Goal: Information Seeking & Learning: Learn about a topic

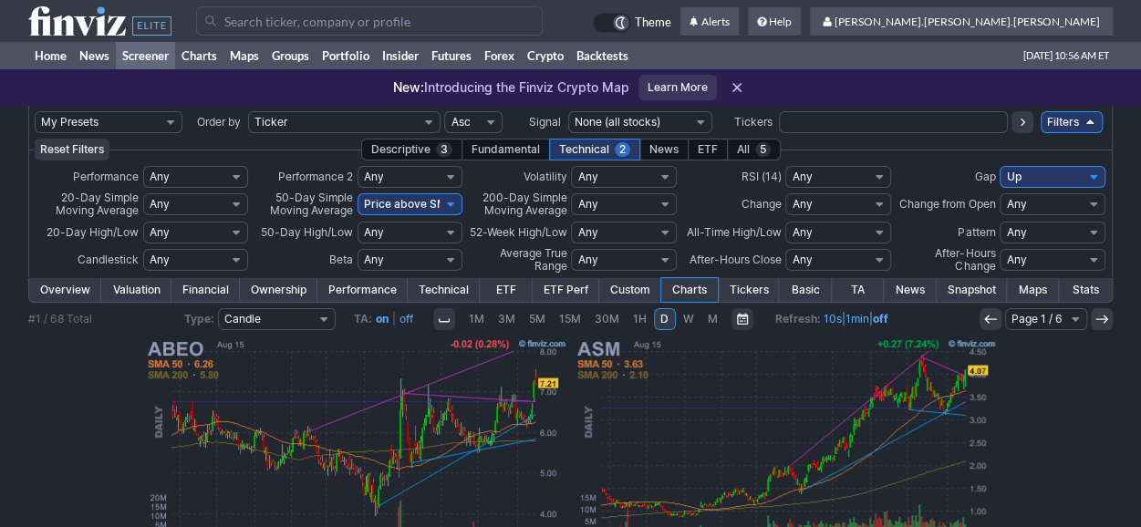
click at [130, 125] on select "My Presets -Save Screen -Edit Screens s: nuevo 2 2025 s: intradia s: CAIDA FUER…" at bounding box center [109, 122] width 148 height 22
click at [35, 111] on select "My Presets -Save Screen -Edit Screens s: nuevo 2 2025 s: intradia s: CAIDA FUER…" at bounding box center [109, 122] width 148 height 22
select select "My Presets"
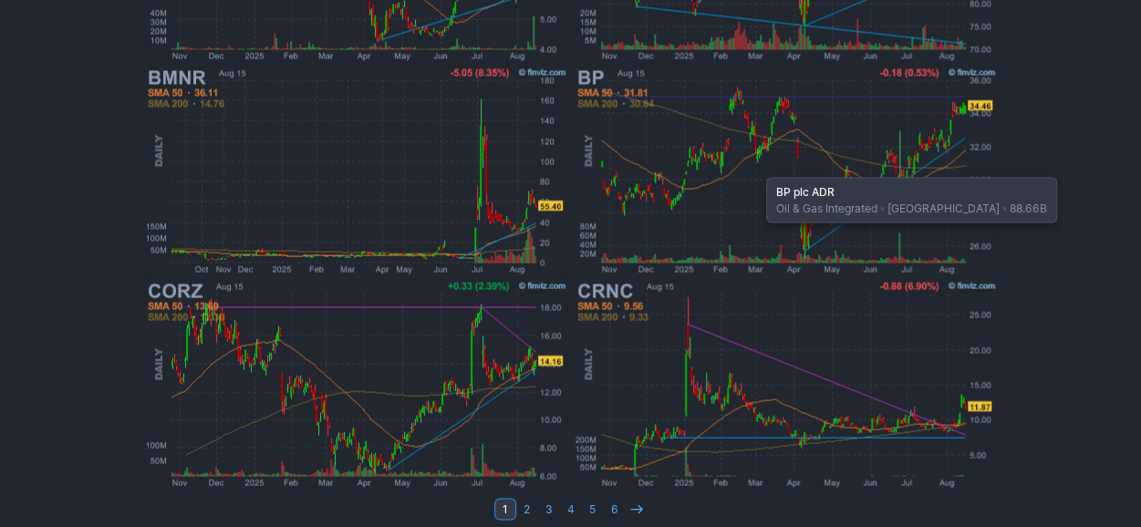
scroll to position [1609, 0]
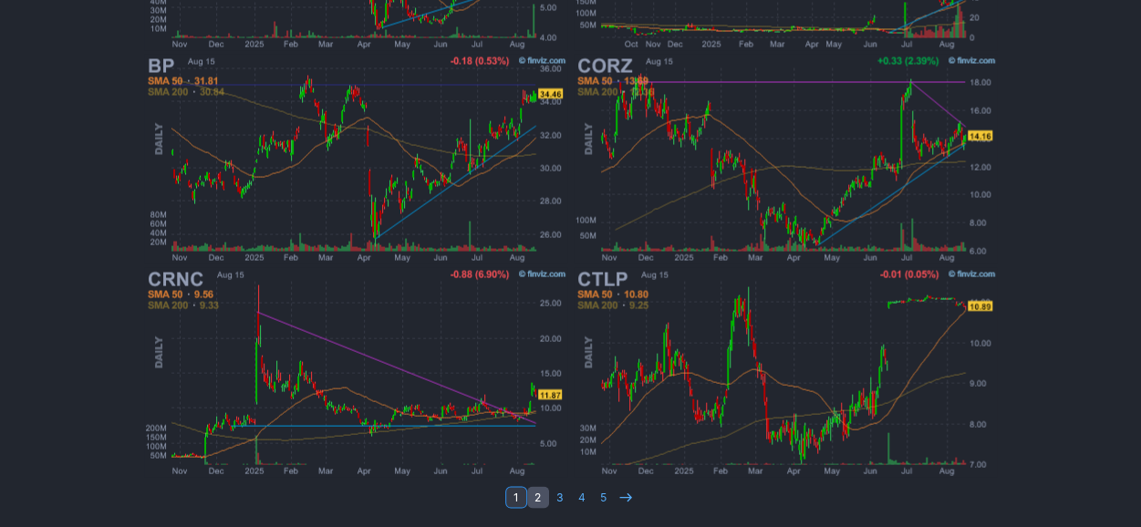
click at [540, 493] on link "2" at bounding box center [538, 497] width 22 height 22
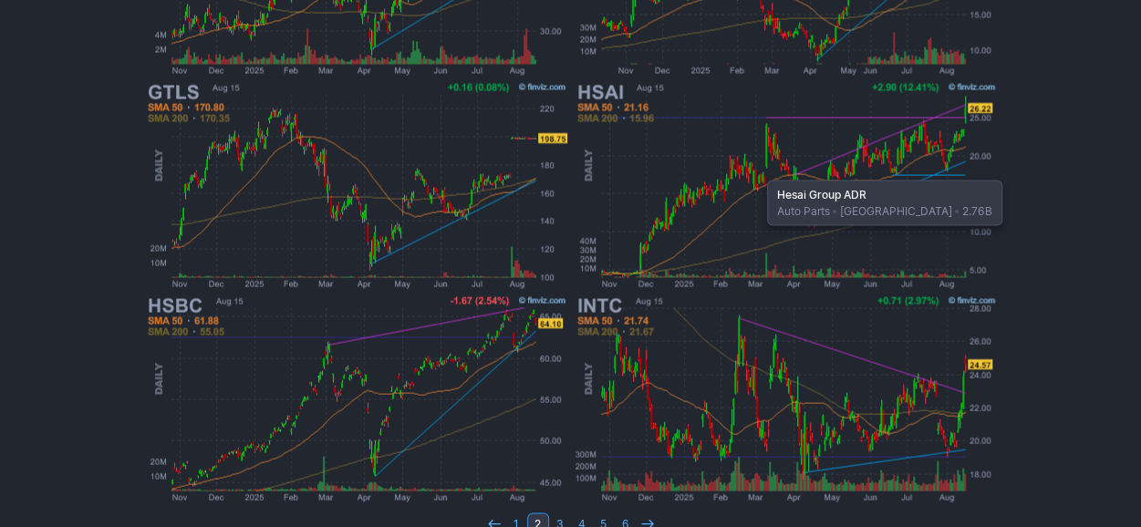
scroll to position [1609, 0]
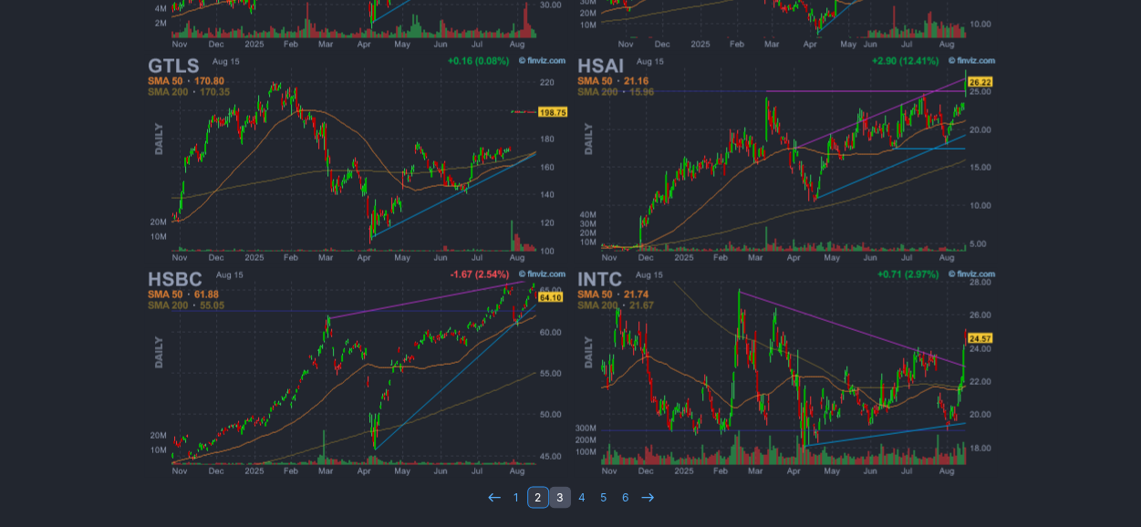
click at [555, 497] on link "3" at bounding box center [560, 497] width 22 height 22
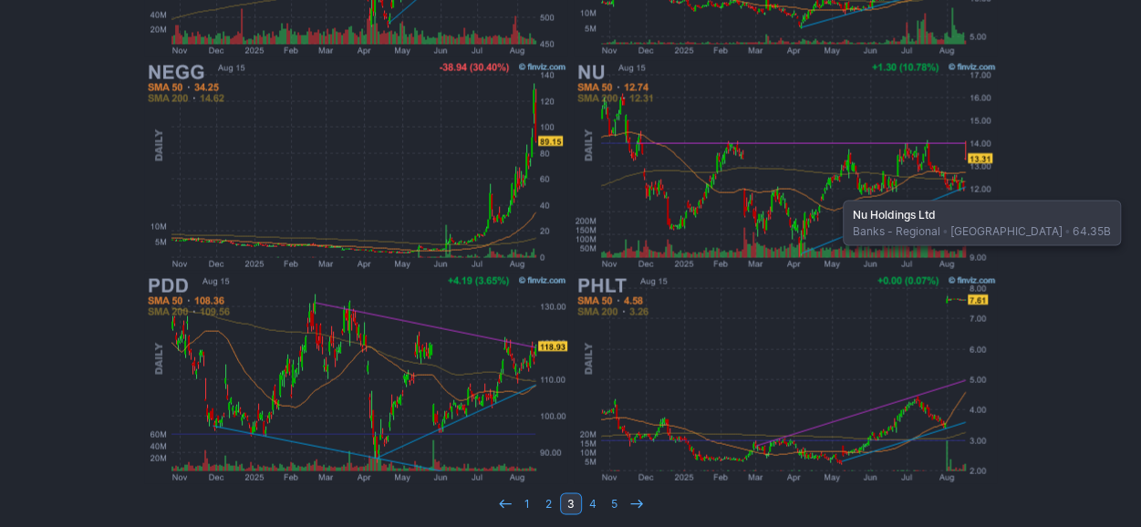
scroll to position [1609, 0]
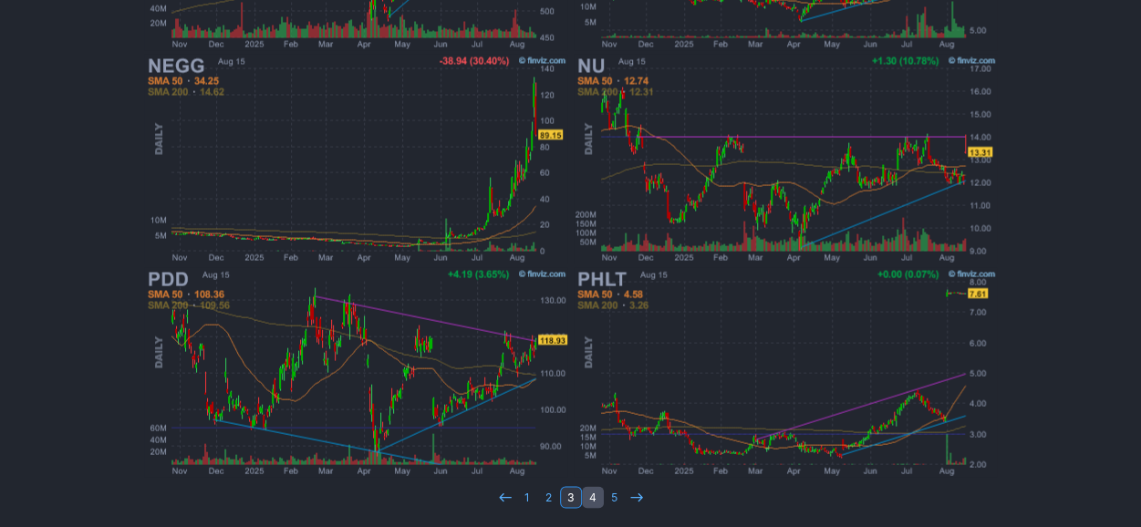
click at [596, 498] on link "4" at bounding box center [593, 497] width 22 height 22
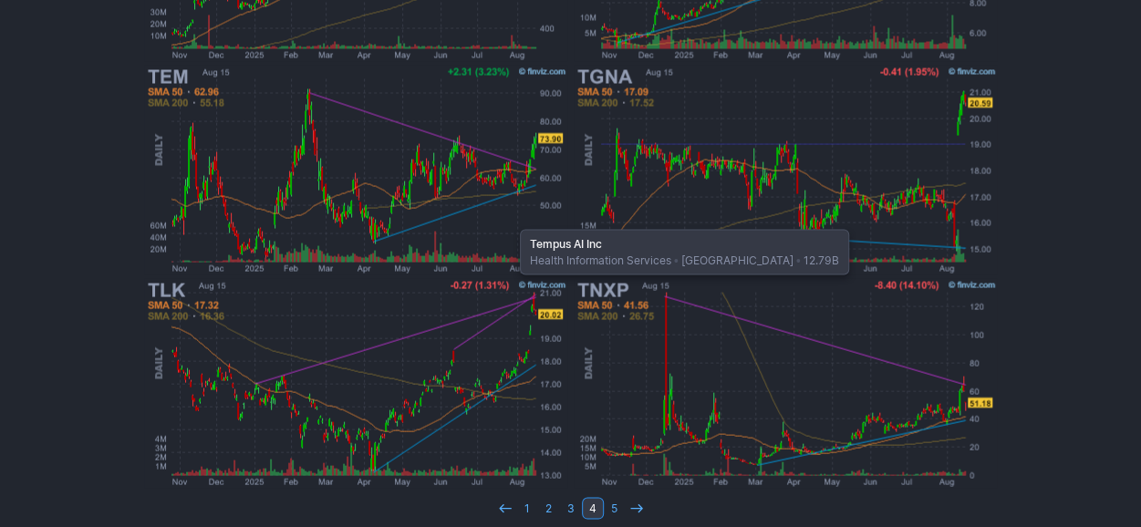
scroll to position [1609, 0]
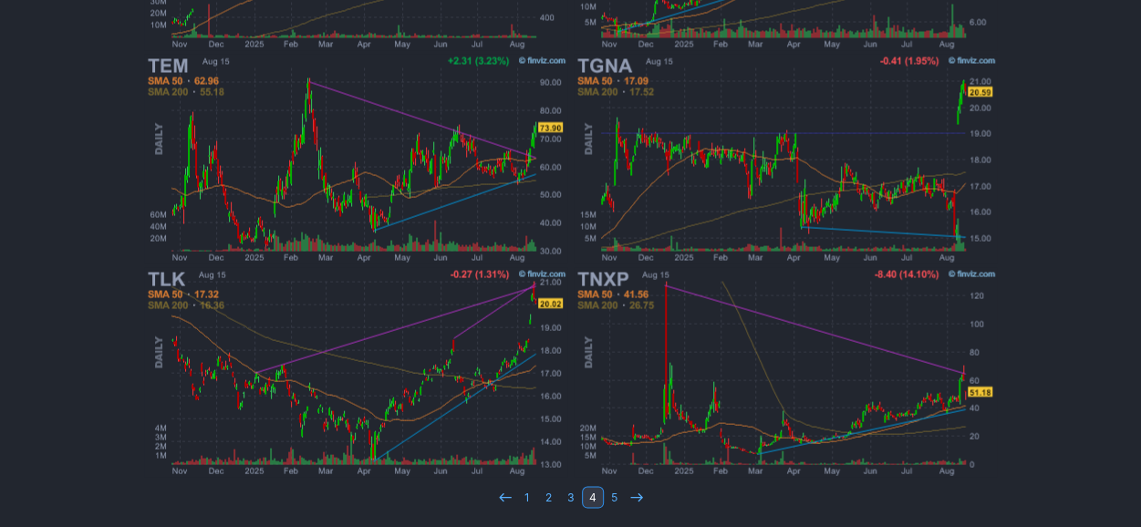
click at [602, 506] on td "1 2 3 4 5" at bounding box center [570, 497] width 1084 height 26
click at [620, 496] on link "5" at bounding box center [615, 497] width 22 height 22
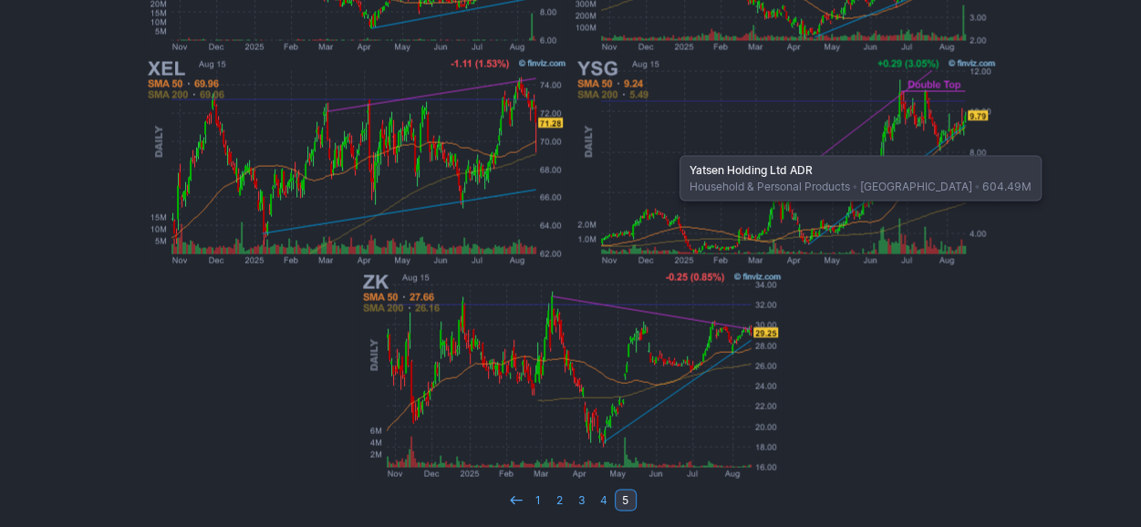
scroll to position [1609, 0]
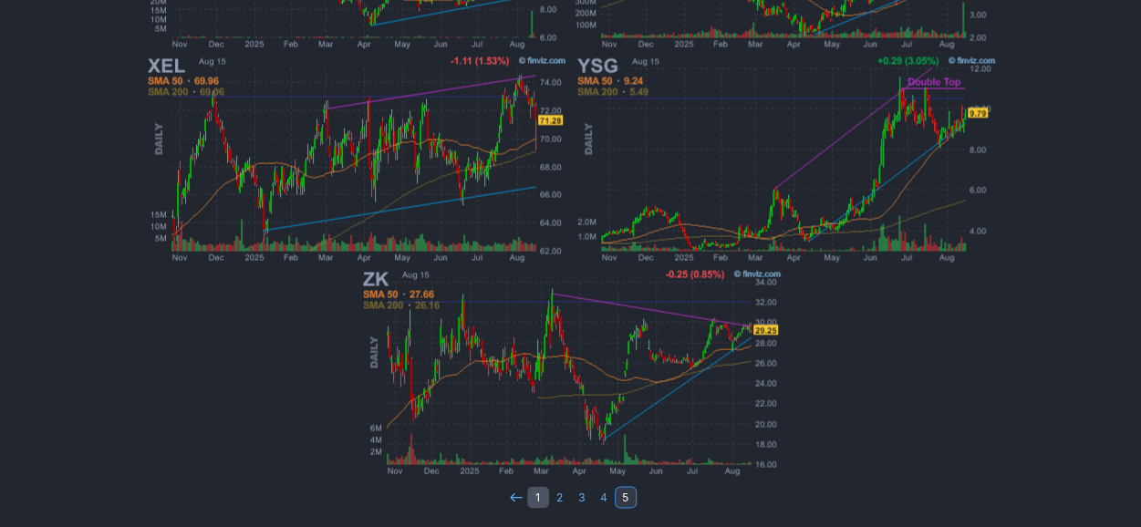
click at [545, 495] on link "1" at bounding box center [538, 497] width 22 height 22
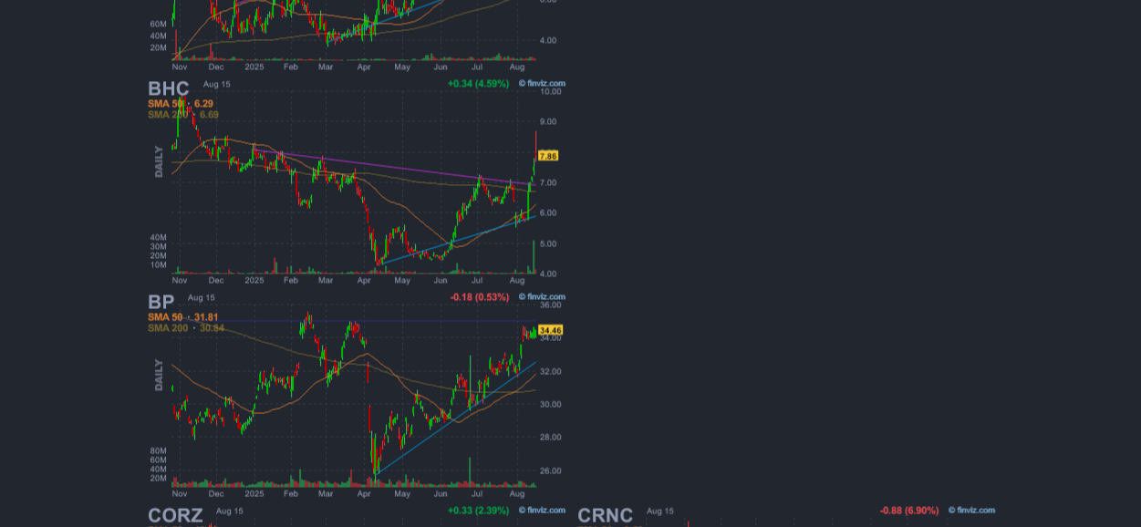
scroll to position [1609, 0]
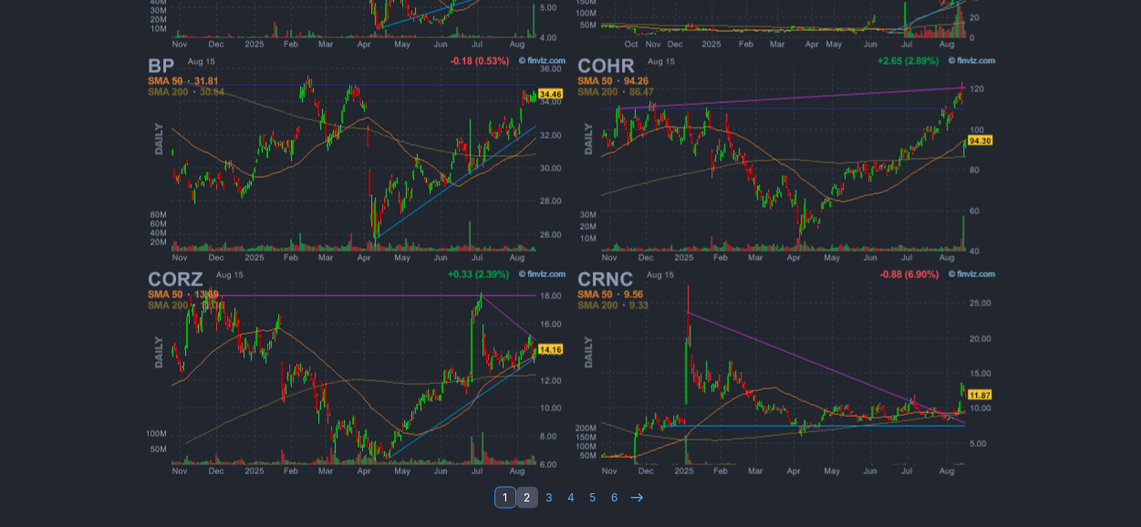
click at [522, 503] on link "2" at bounding box center [527, 497] width 22 height 22
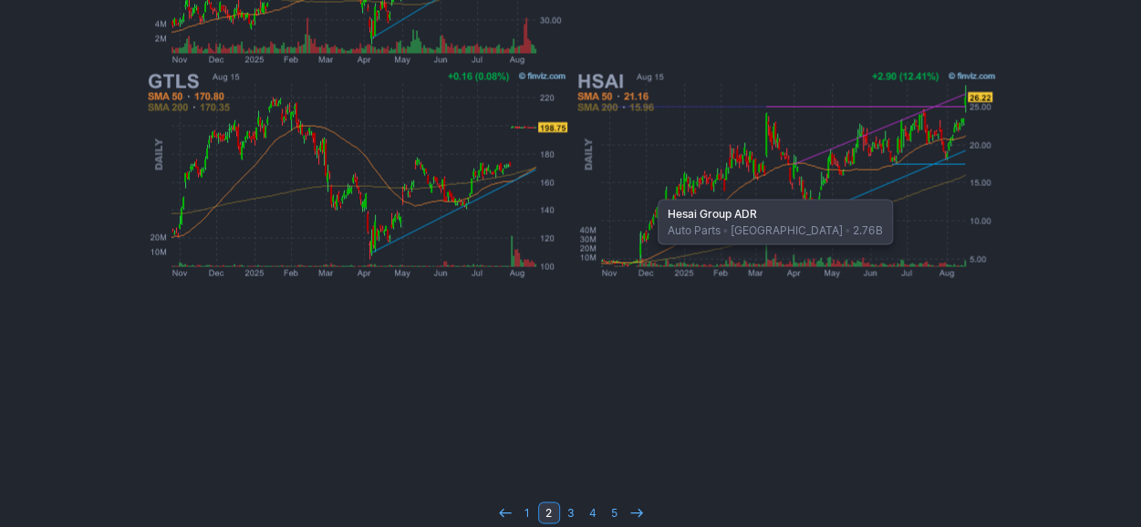
scroll to position [1609, 0]
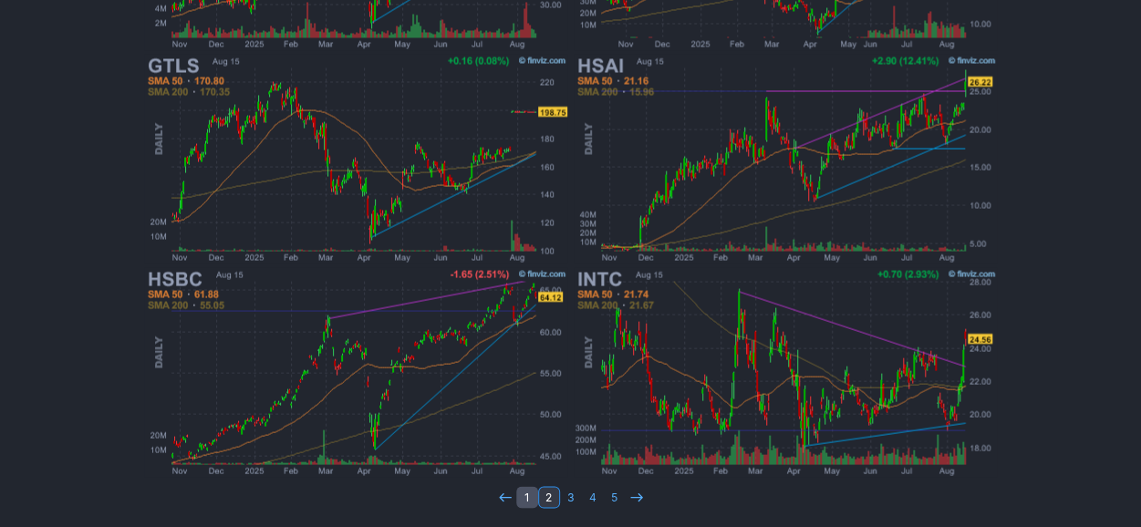
click at [529, 503] on link "1" at bounding box center [527, 497] width 22 height 22
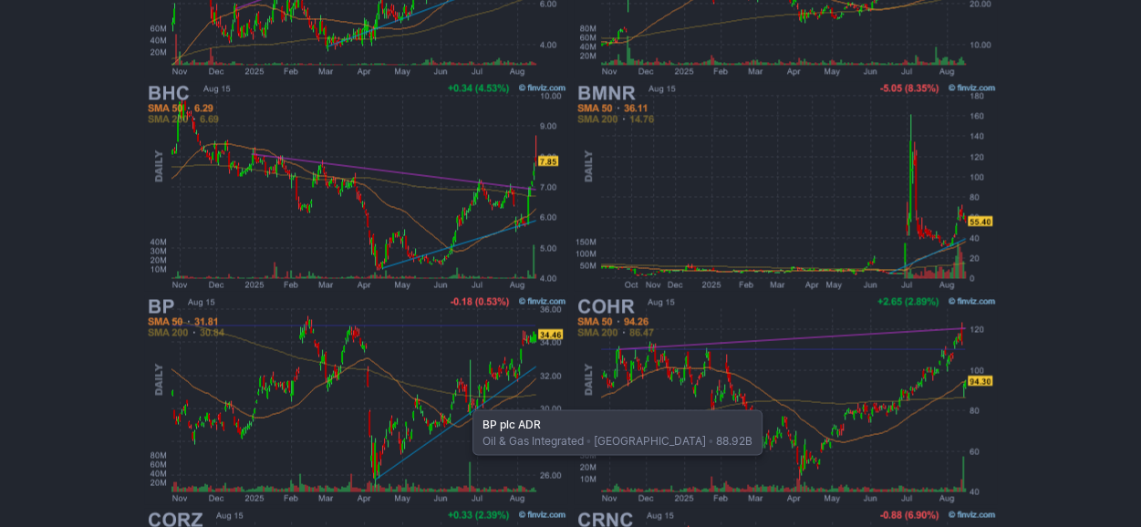
scroll to position [1609, 0]
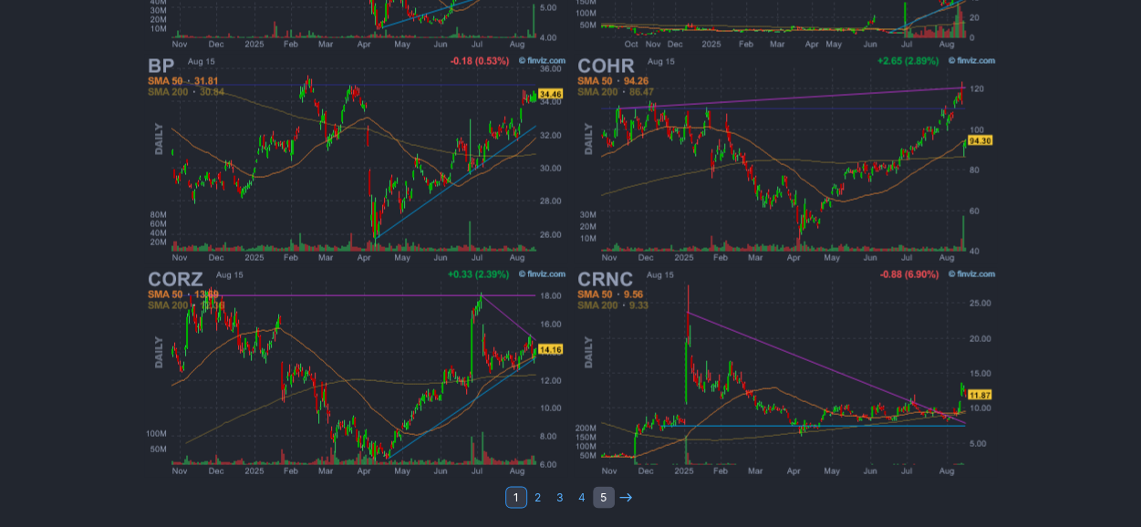
click at [601, 497] on link "5" at bounding box center [604, 497] width 22 height 22
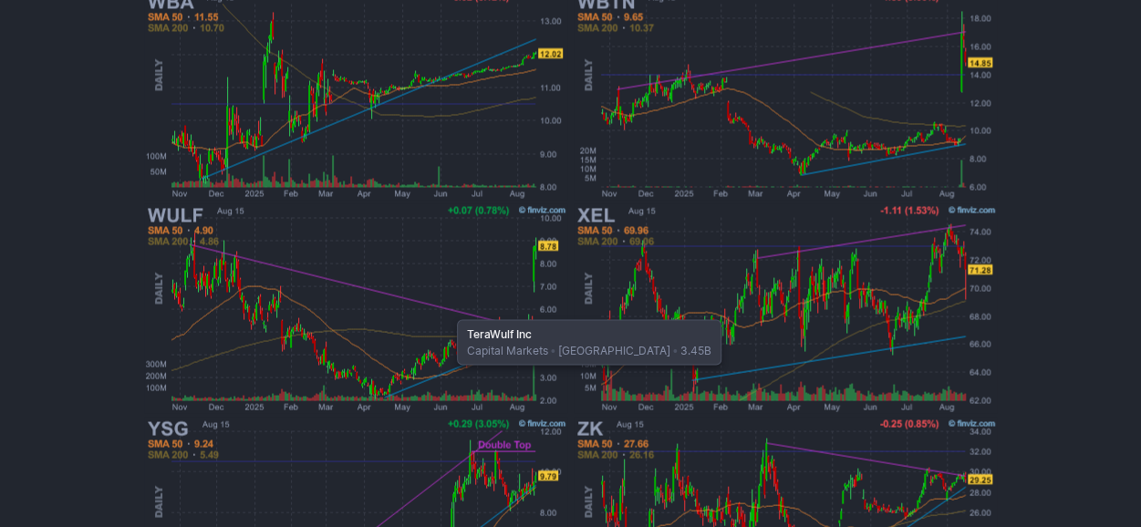
scroll to position [1609, 0]
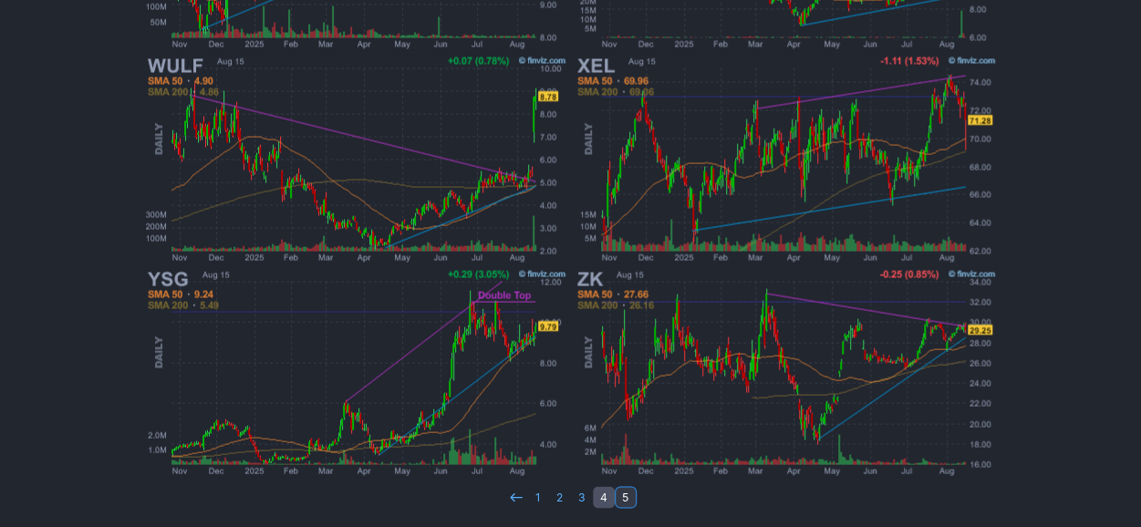
click at [605, 494] on link "4" at bounding box center [604, 497] width 22 height 22
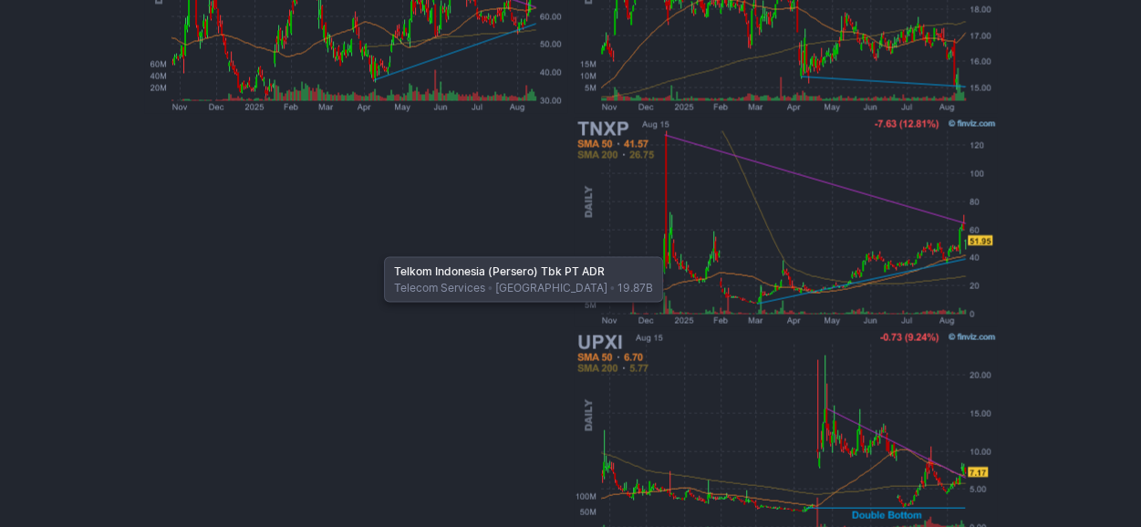
scroll to position [1609, 0]
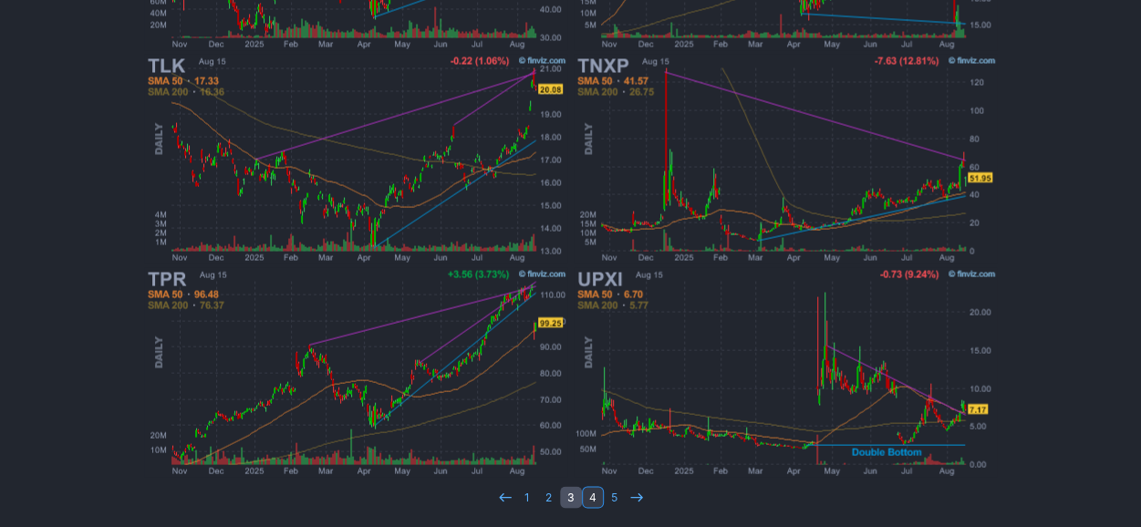
click at [561, 497] on link "3" at bounding box center [571, 497] width 22 height 22
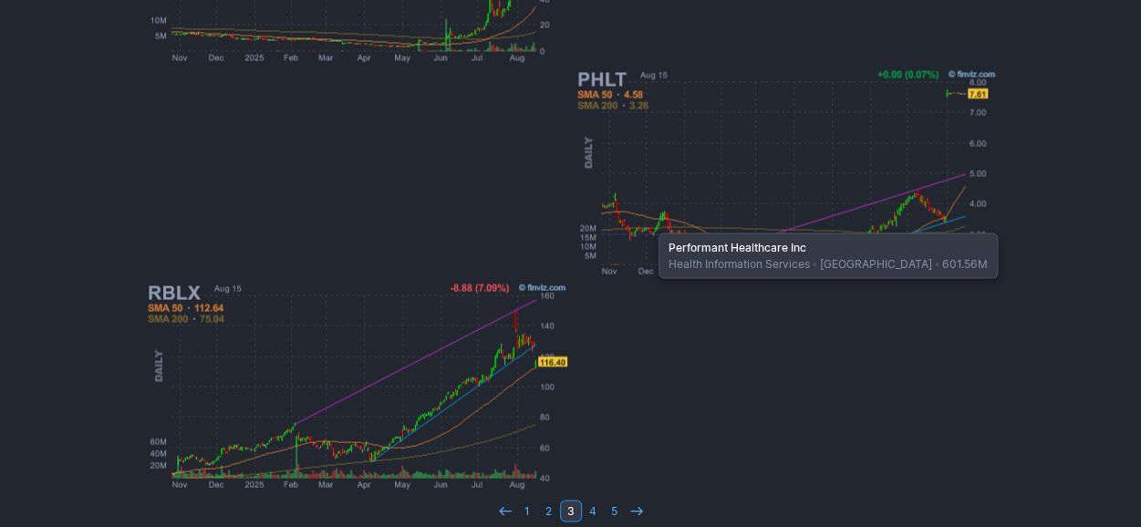
scroll to position [1609, 0]
